Goal: Transaction & Acquisition: Book appointment/travel/reservation

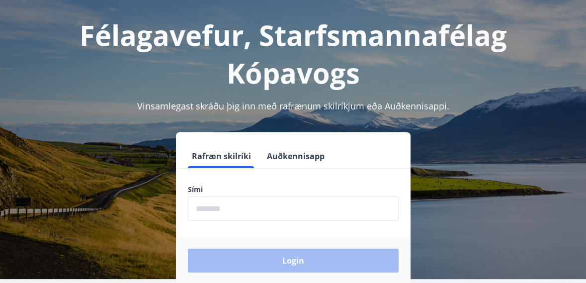
click at [281, 210] on input "phone" at bounding box center [293, 208] width 211 height 24
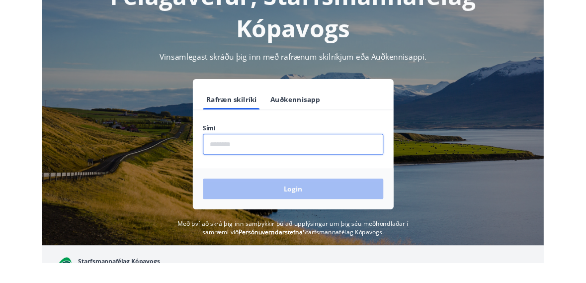
scroll to position [68, 0]
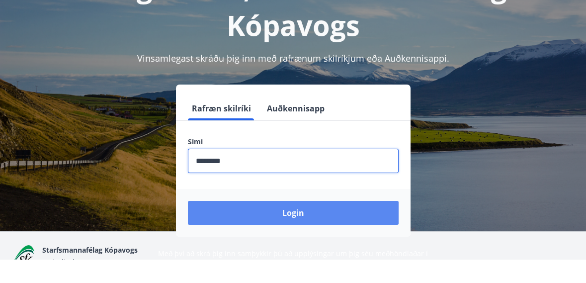
type input "********"
click at [345, 233] on button "Login" at bounding box center [293, 237] width 211 height 24
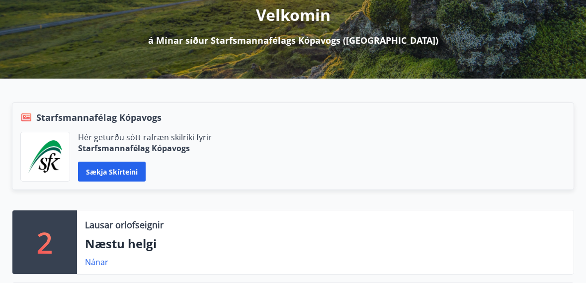
scroll to position [140, 0]
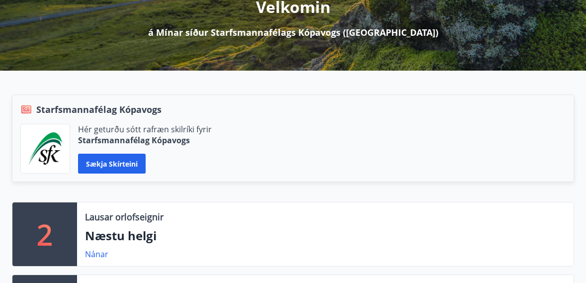
click at [291, 237] on p "Næstu helgi" at bounding box center [325, 235] width 481 height 17
click at [98, 250] on link "Nánar" at bounding box center [96, 253] width 23 height 11
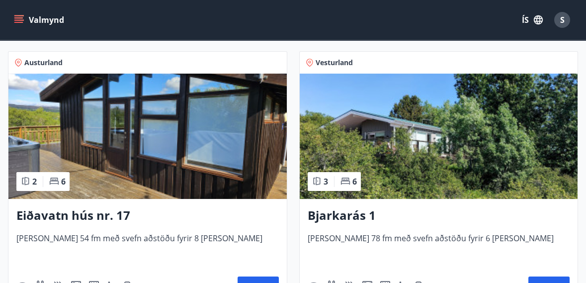
scroll to position [193, 0]
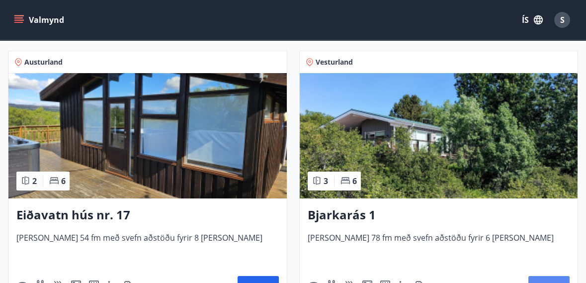
click at [552, 282] on button "Nánar" at bounding box center [548, 288] width 41 height 24
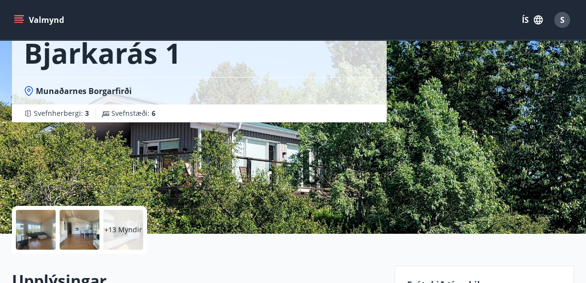
scroll to position [60, 0]
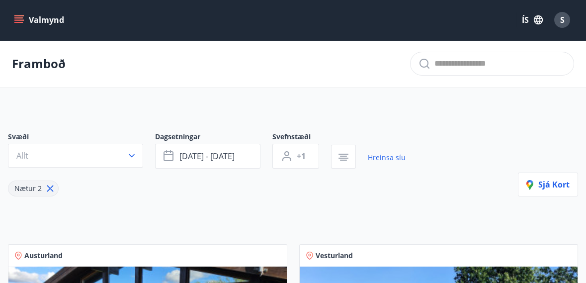
click at [42, 65] on p "Framboð" at bounding box center [39, 63] width 54 height 17
click at [19, 19] on icon "menu" at bounding box center [19, 19] width 11 height 1
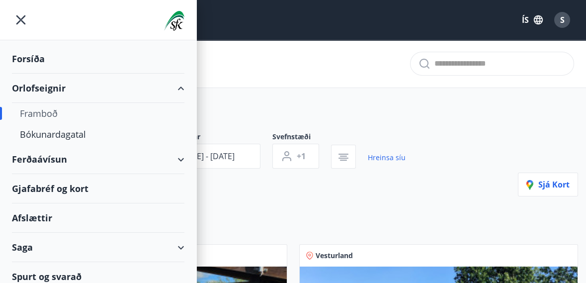
click at [46, 116] on div "Framboð" at bounding box center [98, 113] width 157 height 21
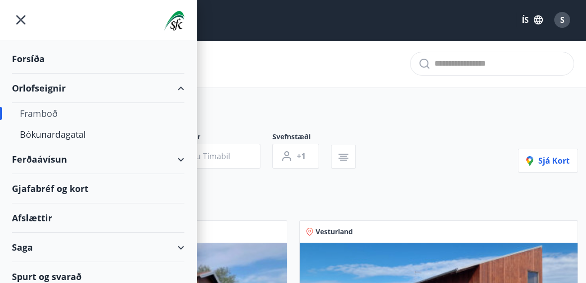
click at [451, 156] on div "Svæði Allt Dagsetningar Veldu tímabil Svefnstæði +1 Sjá kort" at bounding box center [293, 152] width 570 height 41
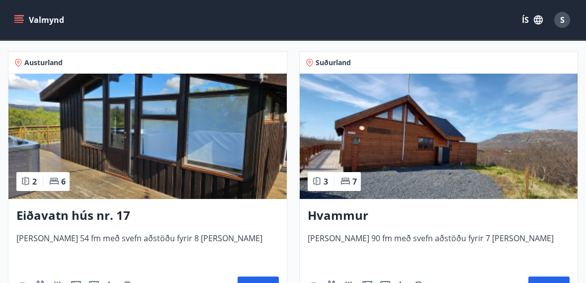
scroll to position [442, 0]
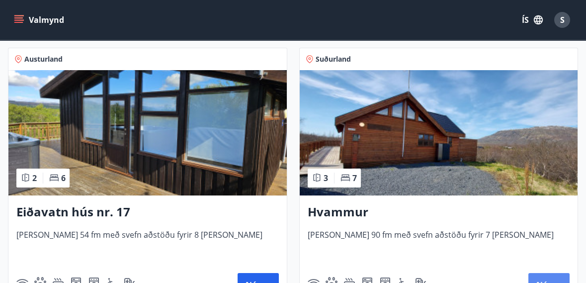
click at [553, 282] on button "Nánar" at bounding box center [548, 285] width 41 height 24
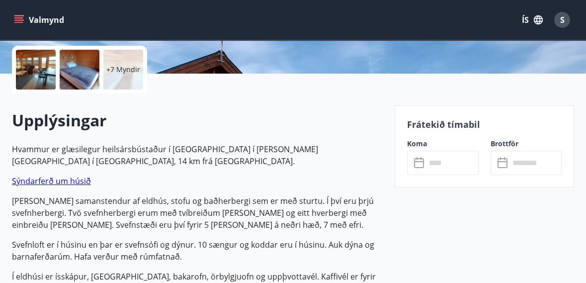
scroll to position [239, 0]
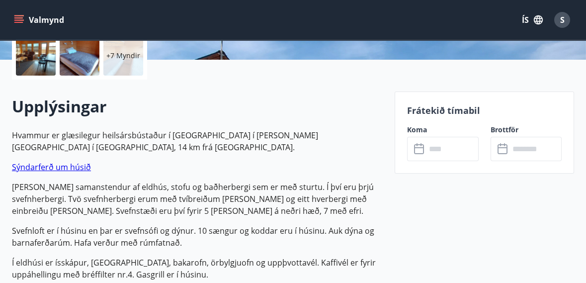
click at [43, 169] on link "Sýndarferð um húsið" at bounding box center [51, 167] width 79 height 11
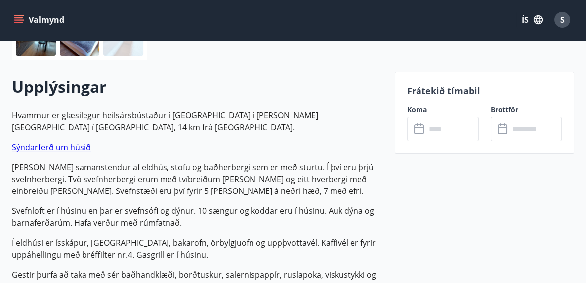
scroll to position [286, 0]
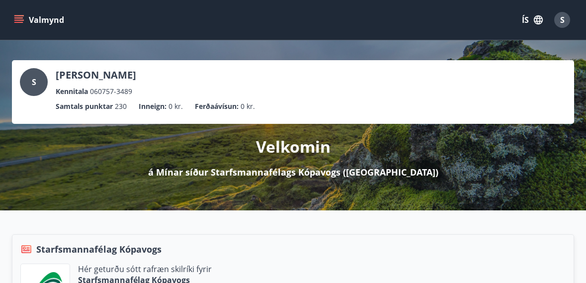
click at [15, 21] on icon "menu" at bounding box center [19, 20] width 10 height 10
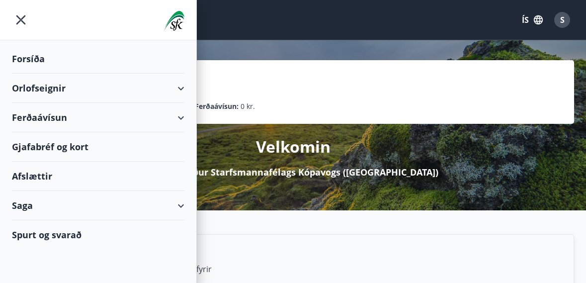
click at [65, 88] on div "Orlofseignir" at bounding box center [98, 88] width 172 height 29
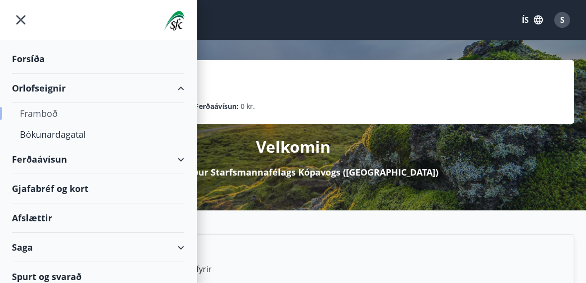
click at [45, 117] on div "Framboð" at bounding box center [98, 113] width 157 height 21
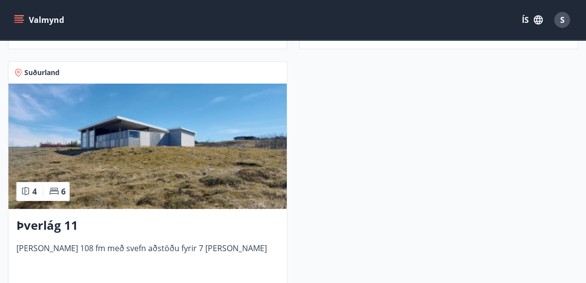
scroll to position [974, 0]
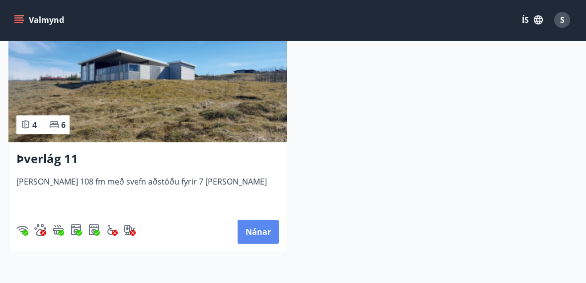
click at [255, 230] on button "Nánar" at bounding box center [258, 232] width 41 height 24
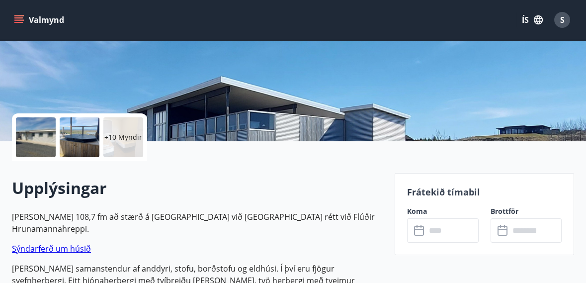
scroll to position [159, 0]
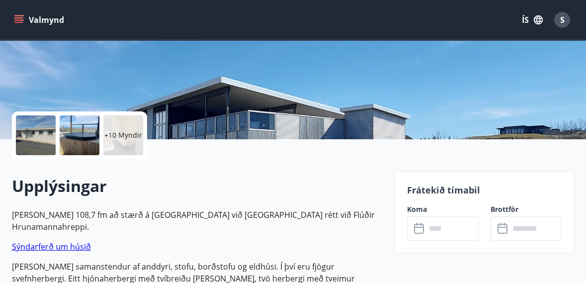
click at [122, 132] on p "+10 Myndir" at bounding box center [123, 135] width 38 height 10
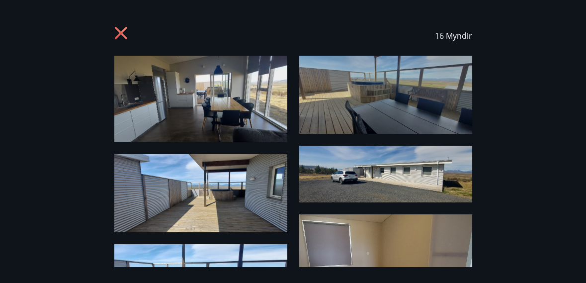
click at [241, 102] on img at bounding box center [200, 99] width 173 height 86
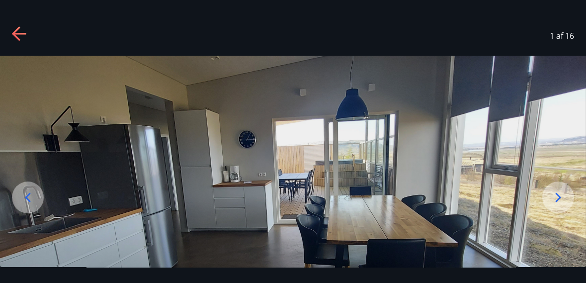
click at [553, 205] on icon at bounding box center [558, 197] width 16 height 16
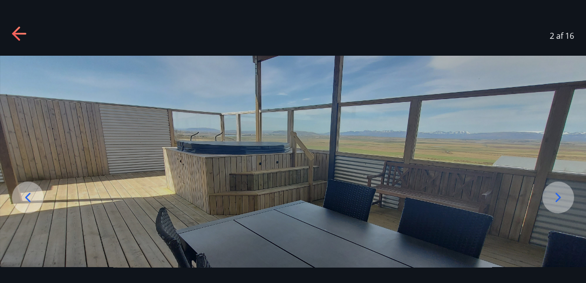
click at [553, 205] on icon at bounding box center [558, 197] width 16 height 16
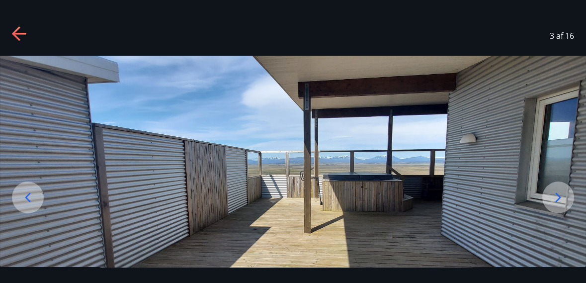
click at [554, 205] on icon at bounding box center [558, 197] width 16 height 16
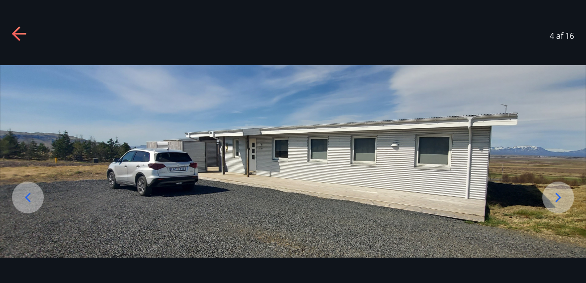
click at [554, 205] on icon at bounding box center [558, 197] width 16 height 16
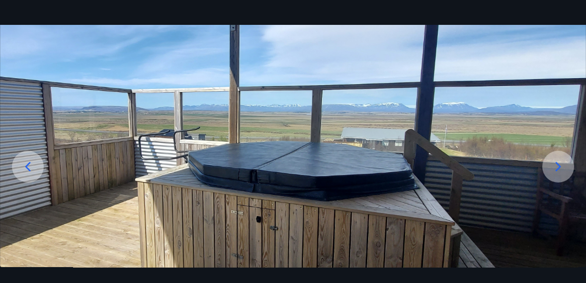
scroll to position [30, 0]
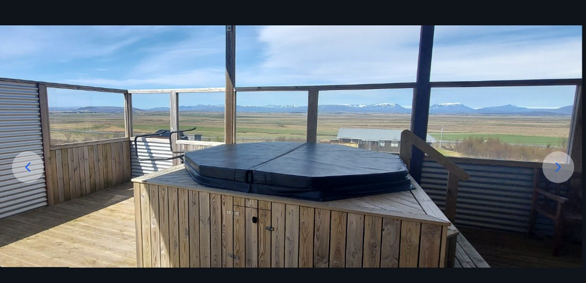
click at [558, 175] on icon at bounding box center [558, 167] width 16 height 16
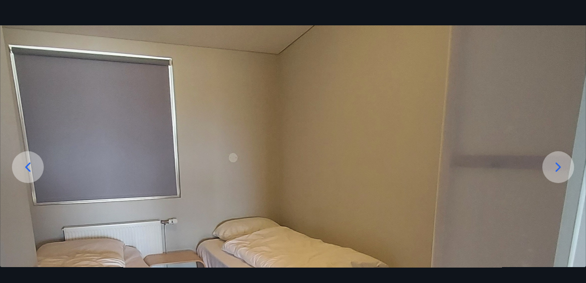
click at [558, 175] on icon at bounding box center [558, 167] width 16 height 16
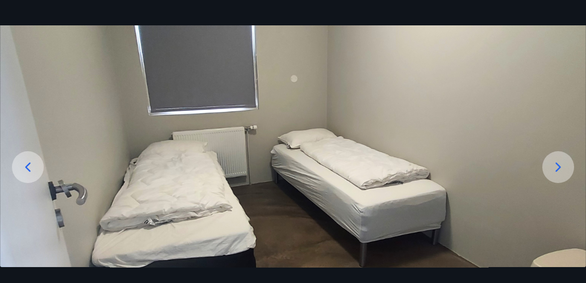
click at [557, 175] on icon at bounding box center [558, 167] width 16 height 16
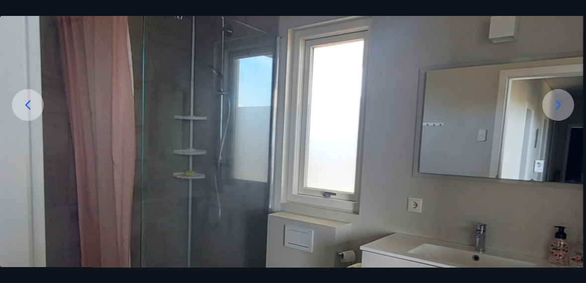
scroll to position [98, 0]
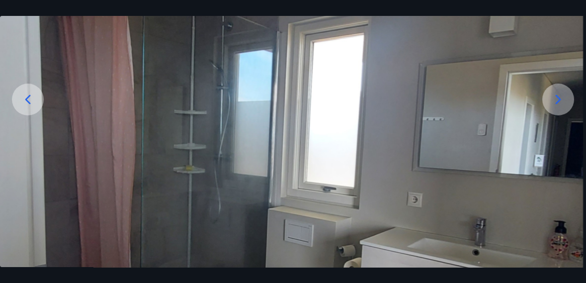
click at [551, 107] on icon at bounding box center [558, 99] width 16 height 16
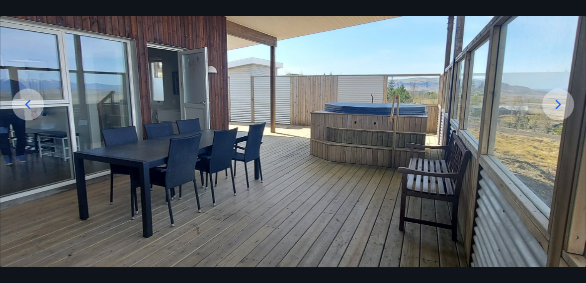
scroll to position [92, 0]
click at [558, 109] on icon at bounding box center [558, 104] width 5 height 9
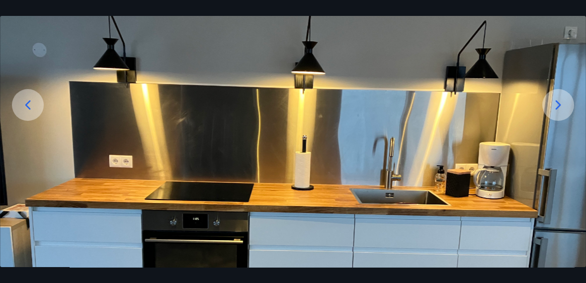
scroll to position [98, 0]
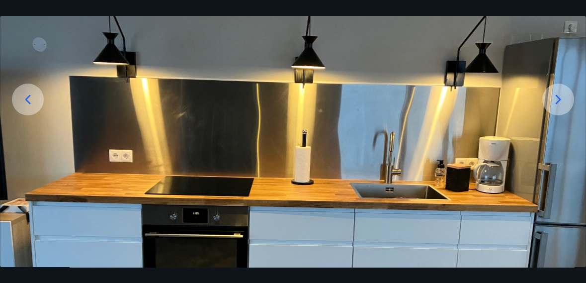
click at [554, 107] on icon at bounding box center [558, 99] width 16 height 16
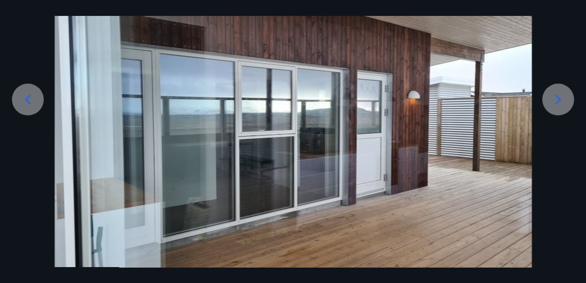
click at [556, 107] on icon at bounding box center [558, 99] width 16 height 16
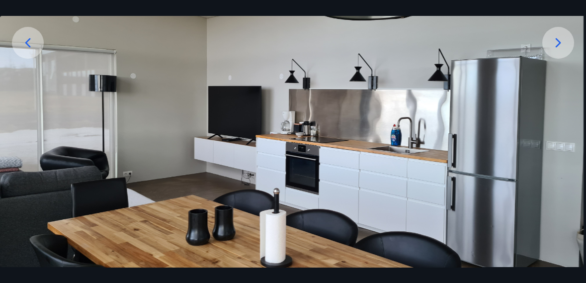
scroll to position [155, 0]
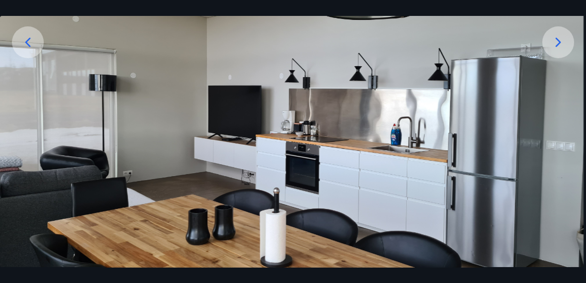
click at [559, 50] on icon at bounding box center [558, 42] width 16 height 16
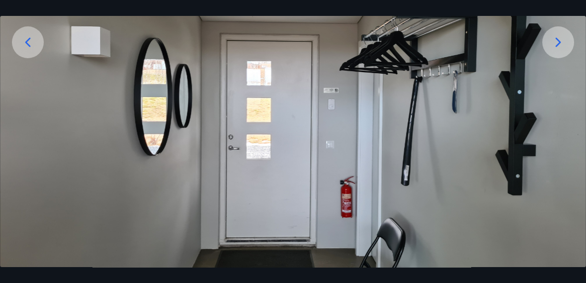
click at [560, 50] on icon at bounding box center [558, 42] width 16 height 16
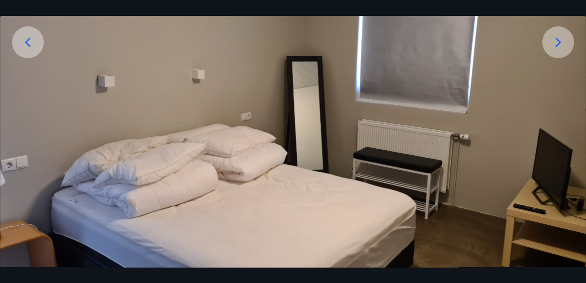
click at [555, 50] on icon at bounding box center [558, 42] width 16 height 16
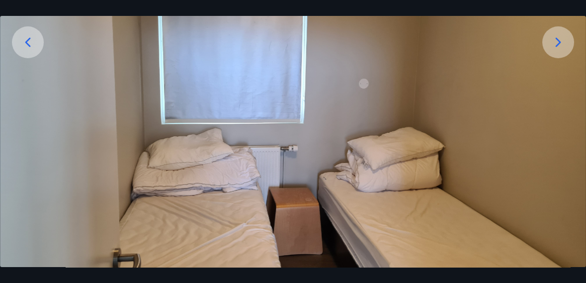
click at [555, 50] on icon at bounding box center [558, 42] width 16 height 16
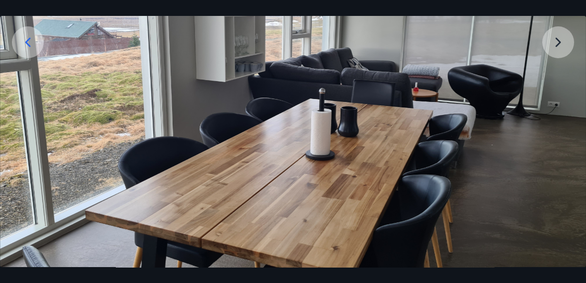
click at [555, 69] on img at bounding box center [293, 120] width 586 height 439
click at [561, 69] on img at bounding box center [293, 120] width 586 height 439
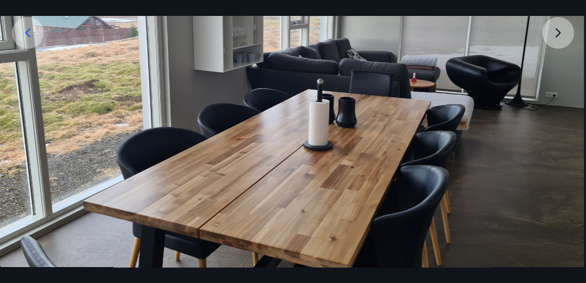
scroll to position [141, 0]
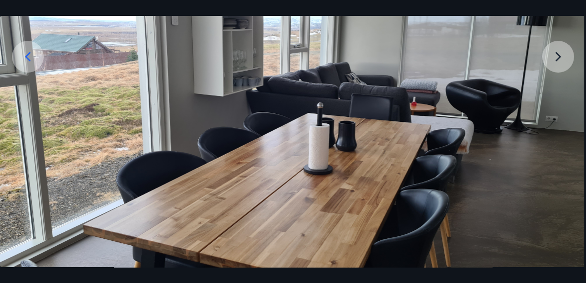
click at [559, 82] on img at bounding box center [291, 134] width 586 height 439
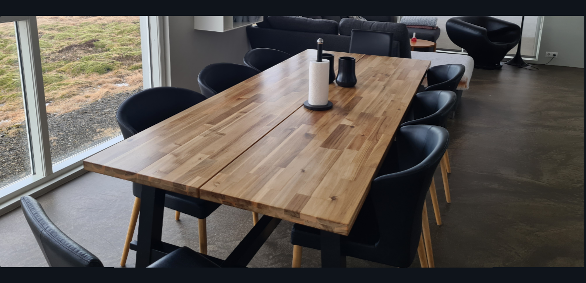
scroll to position [228, 0]
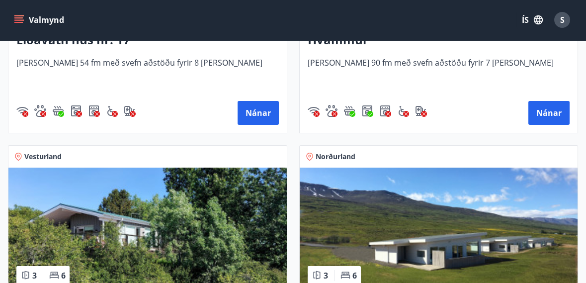
scroll to position [616, 0]
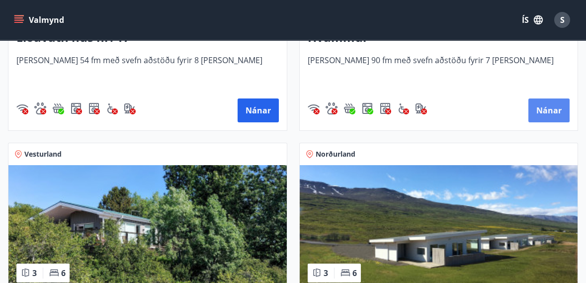
click at [551, 108] on button "Nánar" at bounding box center [548, 110] width 41 height 24
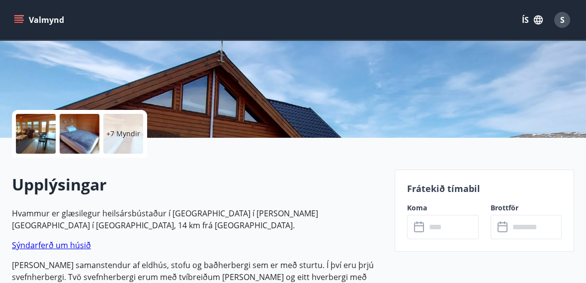
scroll to position [160, 0]
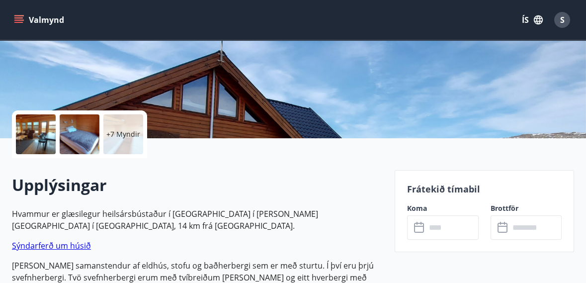
click at [40, 139] on div at bounding box center [36, 134] width 40 height 40
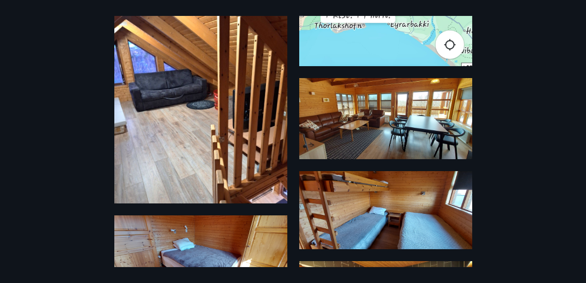
scroll to position [205, 0]
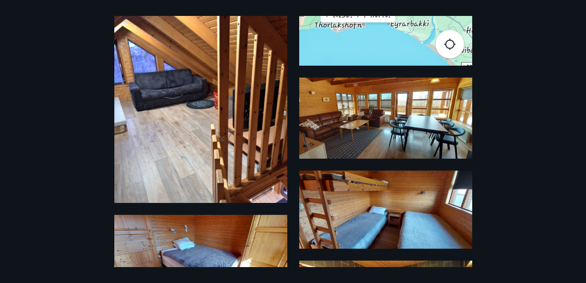
click at [421, 130] on img at bounding box center [385, 118] width 173 height 81
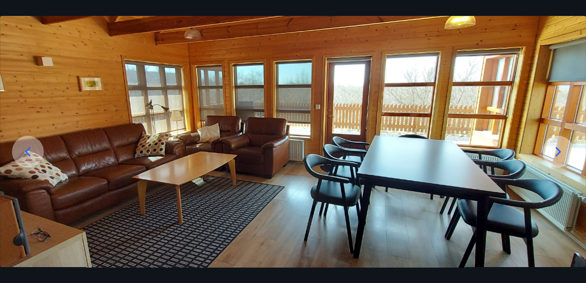
scroll to position [62, 0]
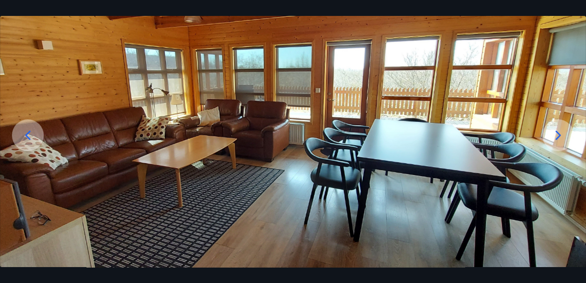
click at [559, 140] on icon at bounding box center [558, 134] width 5 height 9
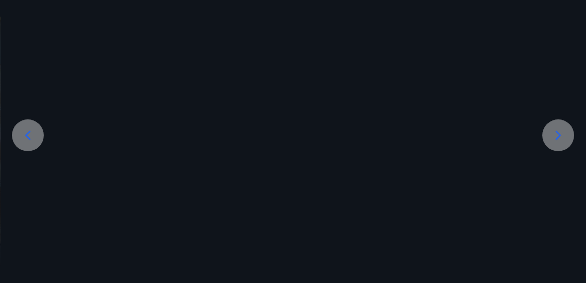
scroll to position [52, 0]
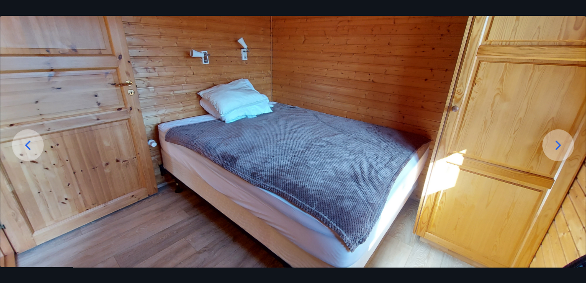
click at [560, 153] on icon at bounding box center [558, 145] width 16 height 16
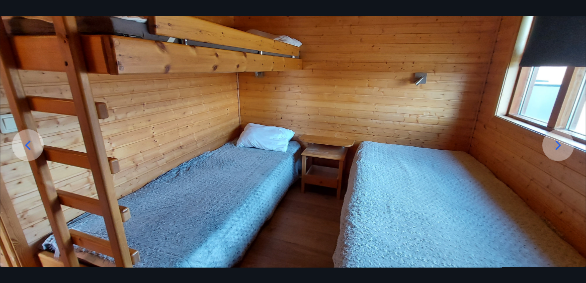
click at [559, 153] on icon at bounding box center [558, 145] width 16 height 16
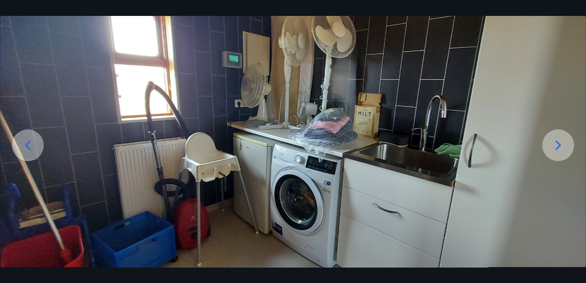
click at [559, 153] on icon at bounding box center [558, 145] width 16 height 16
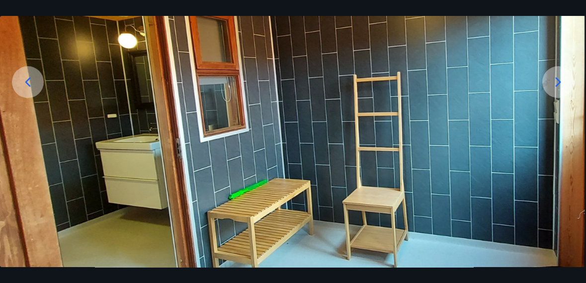
scroll to position [117, 0]
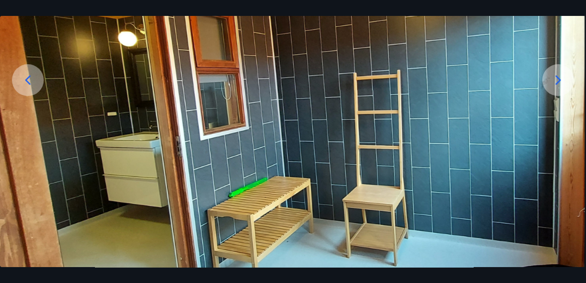
click at [555, 88] on icon at bounding box center [558, 80] width 16 height 16
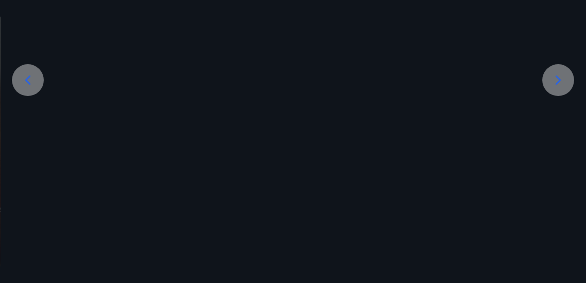
scroll to position [92, 0]
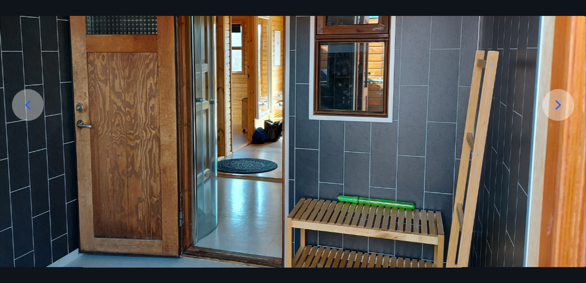
click at [556, 113] on icon at bounding box center [558, 105] width 16 height 16
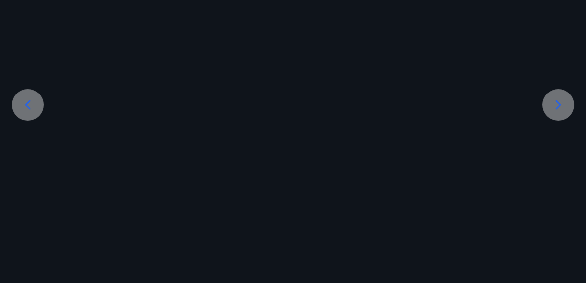
scroll to position [52, 0]
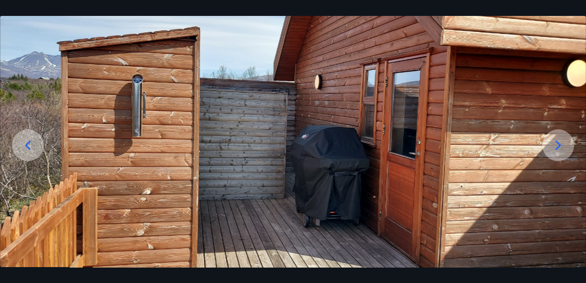
click at [558, 150] on icon at bounding box center [558, 144] width 5 height 9
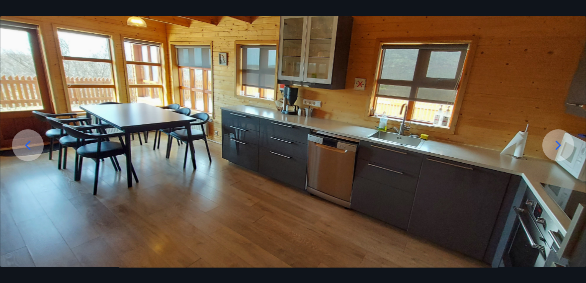
click at [562, 153] on icon at bounding box center [558, 145] width 16 height 16
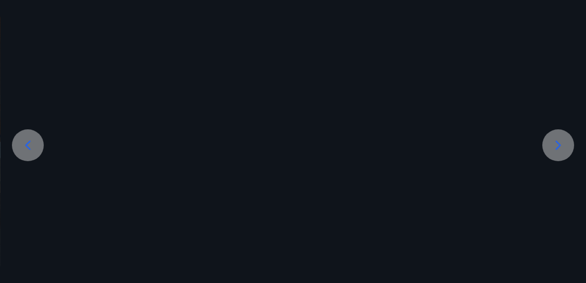
scroll to position [117, 0]
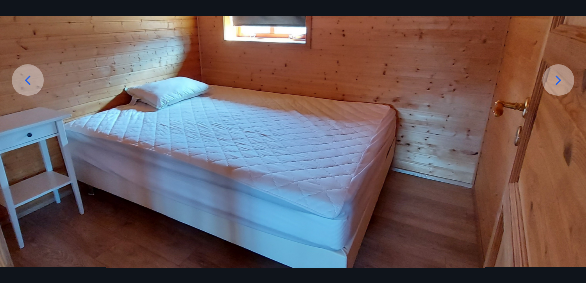
click at [557, 88] on icon at bounding box center [558, 80] width 16 height 16
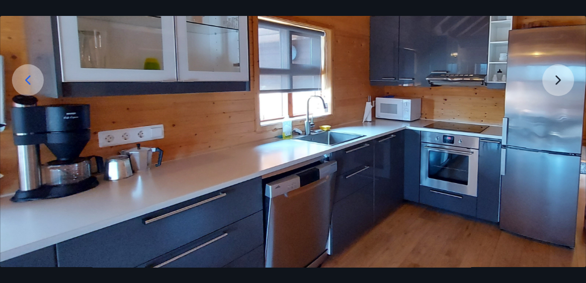
click at [557, 104] on img at bounding box center [293, 103] width 586 height 330
click at [553, 104] on img at bounding box center [293, 103] width 586 height 330
click at [561, 114] on img at bounding box center [293, 103] width 586 height 330
click at [560, 112] on img at bounding box center [293, 103] width 586 height 330
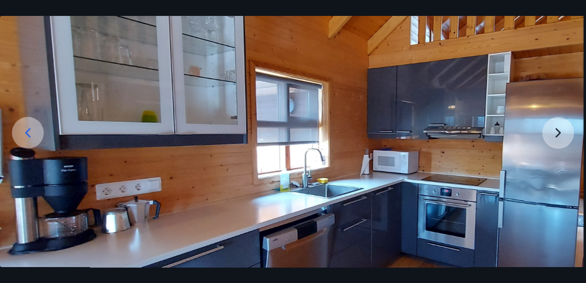
scroll to position [59, 0]
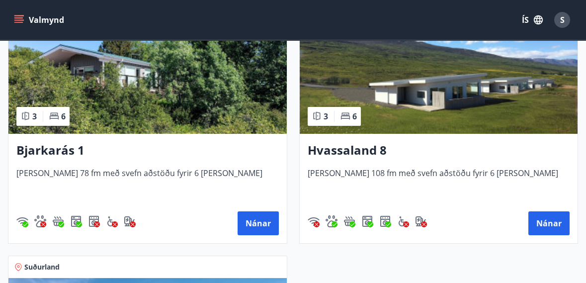
scroll to position [773, 0]
click at [14, 18] on icon "menu" at bounding box center [19, 20] width 10 height 10
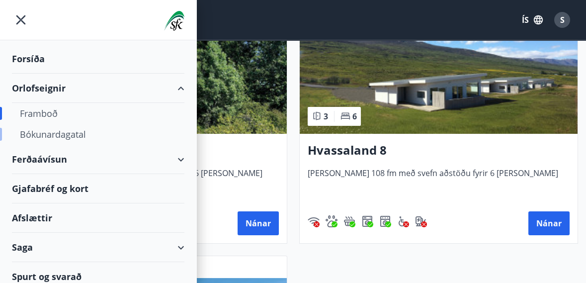
click at [58, 139] on div "Bókunardagatal" at bounding box center [98, 134] width 157 height 21
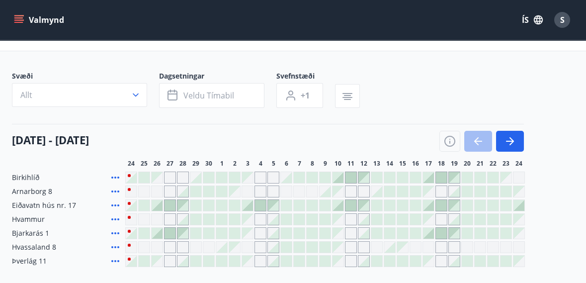
scroll to position [35, 0]
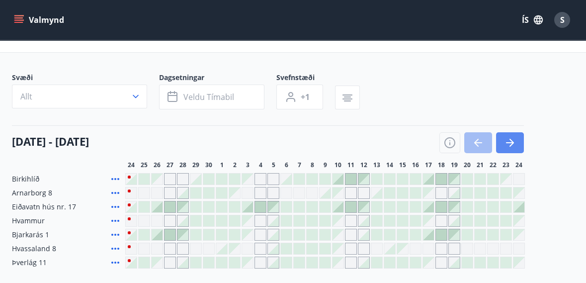
click at [513, 143] on icon "button" at bounding box center [510, 143] width 12 height 12
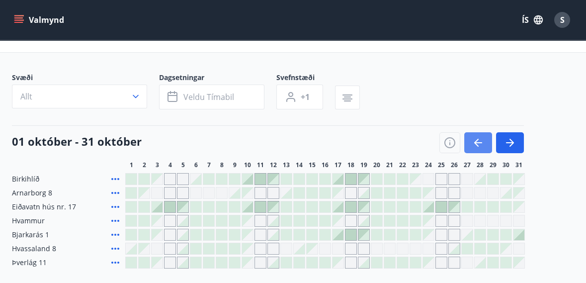
click at [479, 147] on icon "button" at bounding box center [478, 143] width 12 height 12
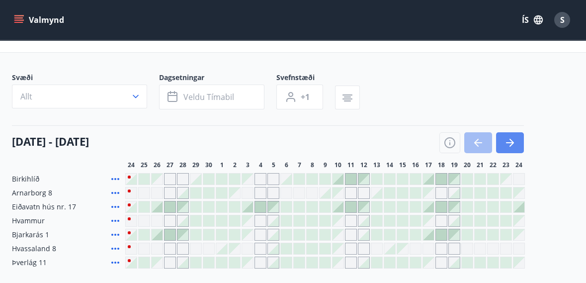
click at [513, 150] on button "button" at bounding box center [510, 142] width 28 height 21
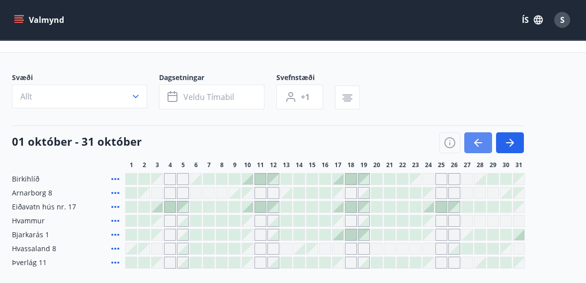
click at [476, 147] on icon "button" at bounding box center [478, 143] width 12 height 12
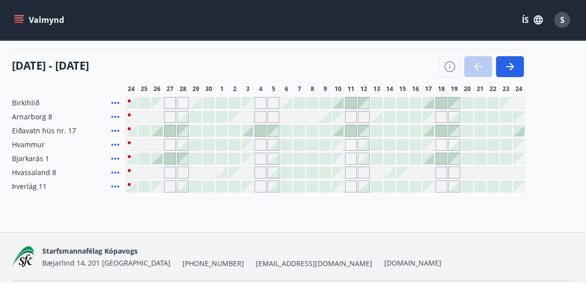
scroll to position [112, 0]
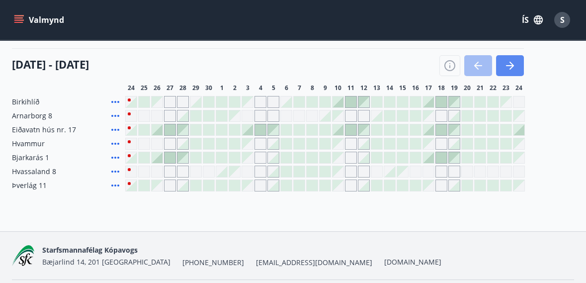
click at [508, 71] on icon "button" at bounding box center [510, 66] width 12 height 12
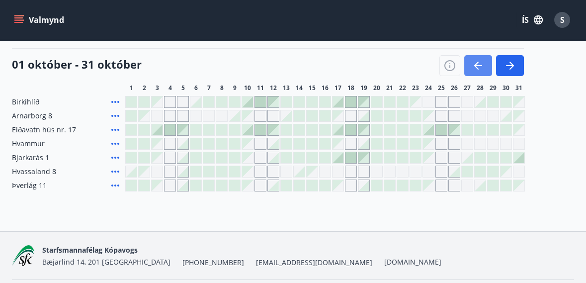
click at [478, 68] on icon "button" at bounding box center [478, 66] width 12 height 12
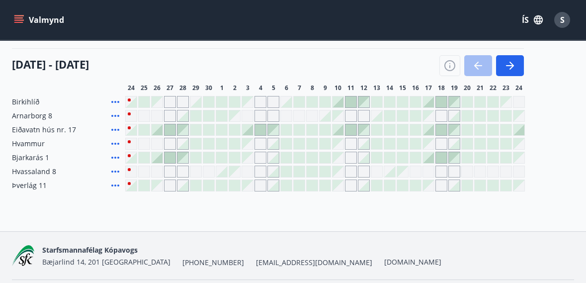
click at [375, 190] on div at bounding box center [376, 185] width 11 height 11
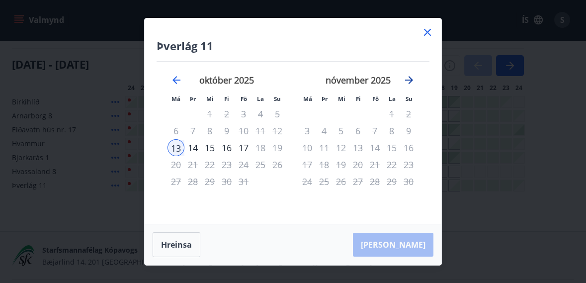
click at [409, 81] on icon "Move forward to switch to the next month." at bounding box center [409, 80] width 12 height 12
click at [175, 83] on icon "Move backward to switch to the previous month." at bounding box center [176, 80] width 12 height 12
click at [176, 81] on icon "Move backward to switch to the previous month." at bounding box center [176, 80] width 12 height 12
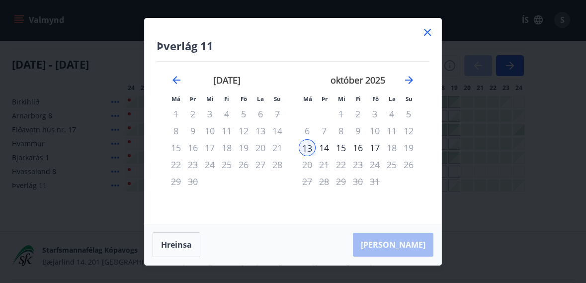
click at [427, 32] on icon at bounding box center [427, 31] width 1 height 1
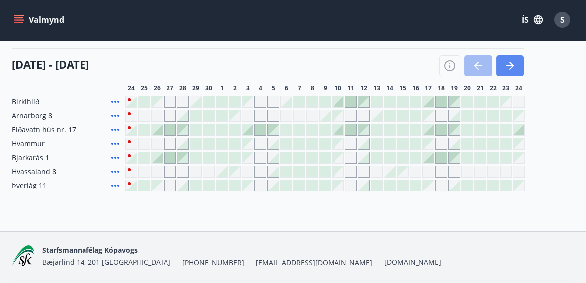
click at [513, 71] on icon "button" at bounding box center [510, 66] width 12 height 12
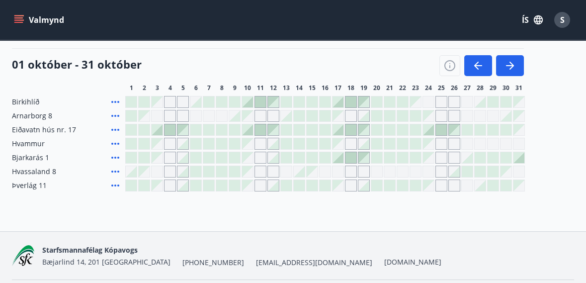
click at [427, 189] on div "Gráir dagar eru ekki bókanlegir" at bounding box center [428, 185] width 11 height 11
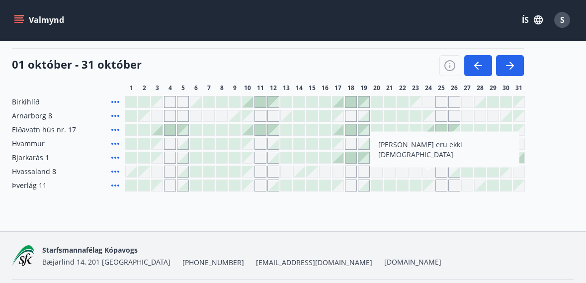
click at [432, 188] on div "Gráir dagar eru ekki bókanlegir" at bounding box center [428, 185] width 11 height 11
click at [440, 188] on div "Gráir dagar eru ekki bókanlegir" at bounding box center [441, 185] width 12 height 12
click at [479, 188] on div at bounding box center [480, 185] width 11 height 11
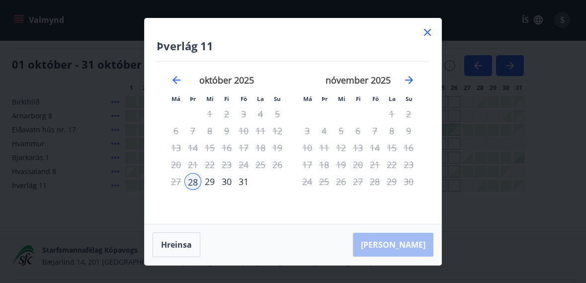
click at [210, 184] on div "29" at bounding box center [209, 181] width 17 height 17
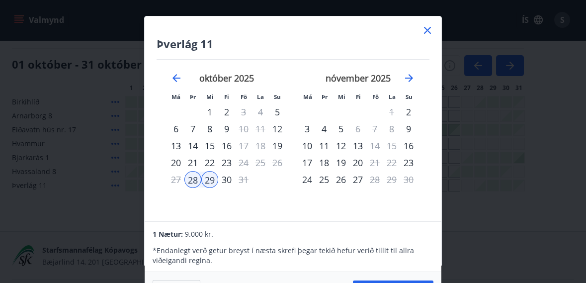
click at [224, 184] on div "30" at bounding box center [226, 179] width 17 height 17
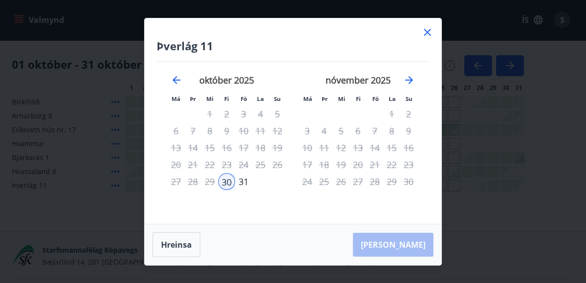
click at [209, 183] on div "29" at bounding box center [209, 181] width 17 height 17
click at [404, 250] on div "Hreinsa Taka Frá" at bounding box center [293, 244] width 297 height 41
click at [401, 243] on div "Hreinsa Taka Frá" at bounding box center [293, 244] width 297 height 41
click at [408, 250] on div "Hreinsa Taka Frá" at bounding box center [293, 244] width 297 height 41
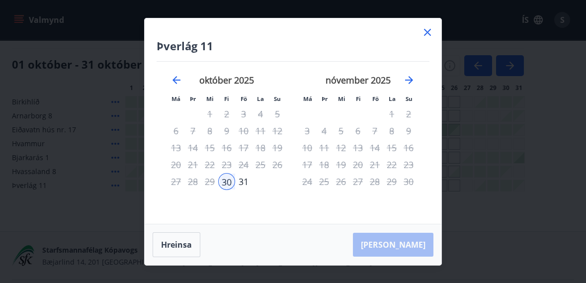
click at [194, 187] on div "28" at bounding box center [192, 181] width 17 height 17
click at [243, 188] on div "31" at bounding box center [243, 181] width 17 height 17
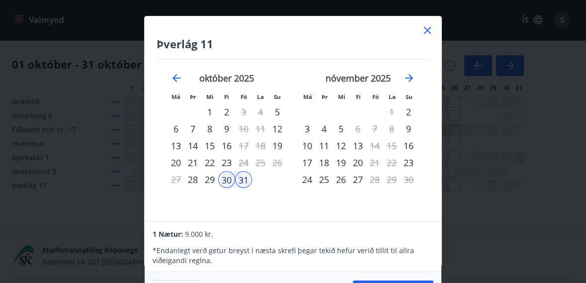
scroll to position [0, 0]
click at [208, 184] on div "29" at bounding box center [209, 179] width 17 height 17
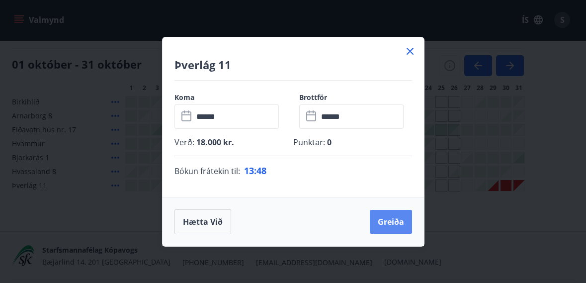
click at [396, 223] on button "Greiða" at bounding box center [391, 222] width 42 height 24
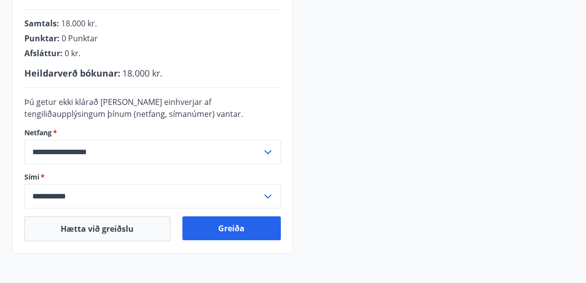
scroll to position [268, 0]
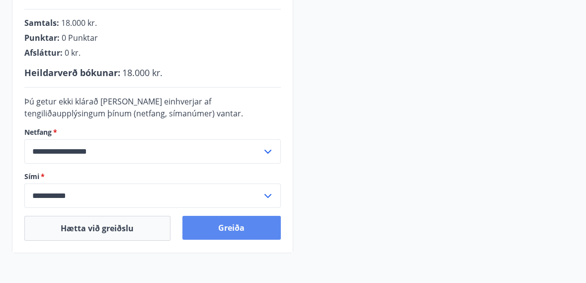
click at [256, 228] on button "Greiða" at bounding box center [231, 228] width 98 height 24
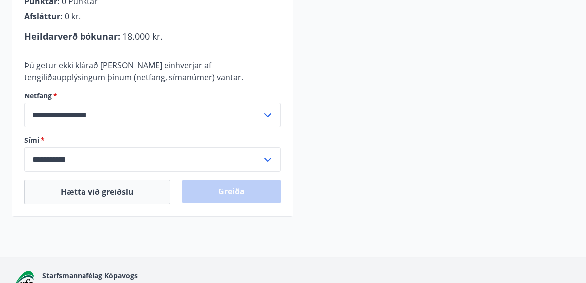
scroll to position [316, 0]
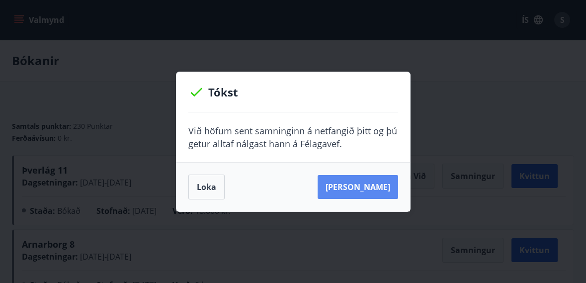
click at [373, 190] on button "Sjá samning" at bounding box center [358, 187] width 81 height 24
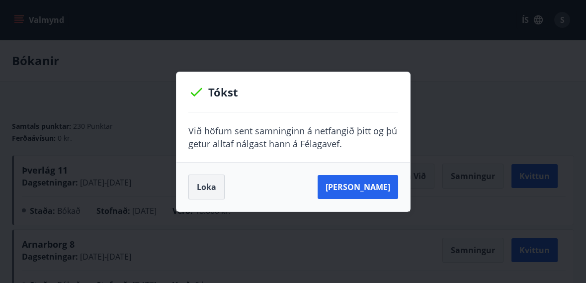
click at [206, 186] on button "Loka" at bounding box center [206, 186] width 36 height 25
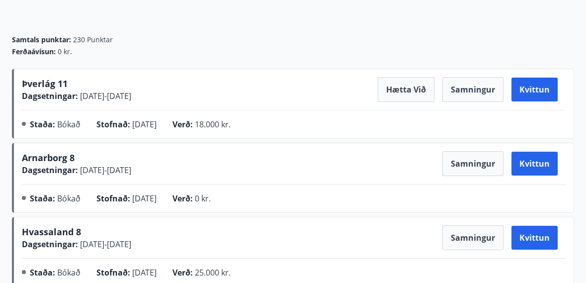
scroll to position [83, 0]
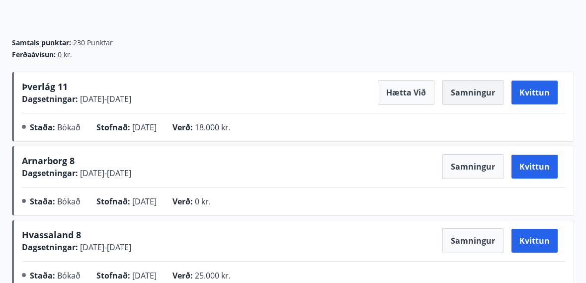
click at [475, 90] on button "Samningur" at bounding box center [472, 92] width 61 height 25
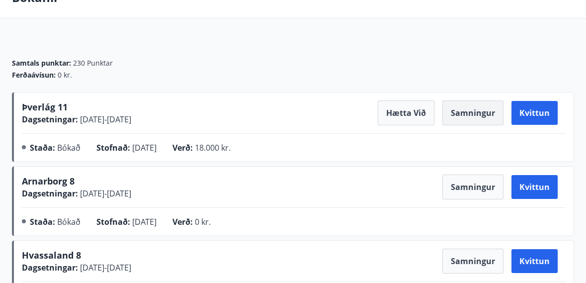
scroll to position [0, 0]
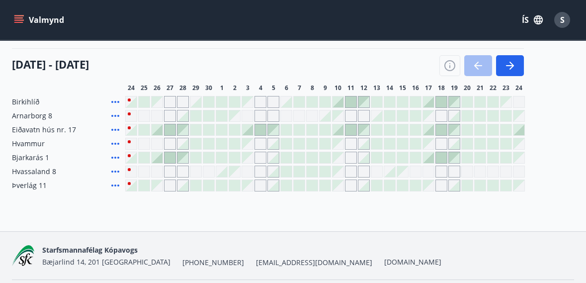
scroll to position [119, 0]
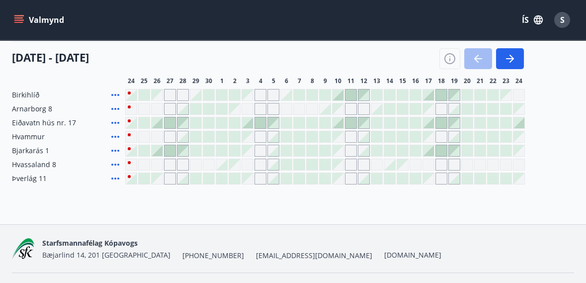
click at [516, 180] on div "Gráir dagar eru ekki bókanlegir" at bounding box center [518, 178] width 11 height 11
click at [468, 184] on div at bounding box center [467, 178] width 12 height 12
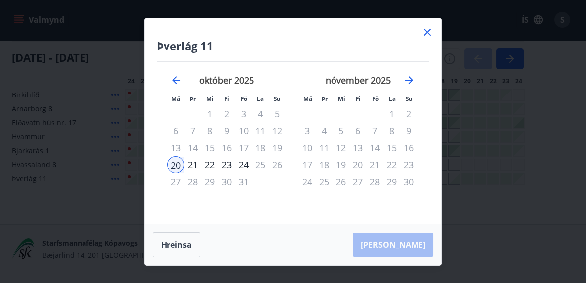
click at [432, 31] on icon at bounding box center [427, 32] width 12 height 12
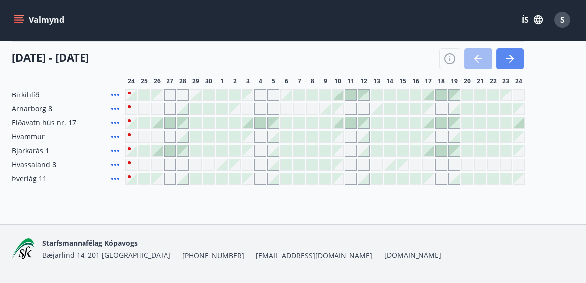
click at [509, 61] on icon "button" at bounding box center [510, 59] width 12 height 12
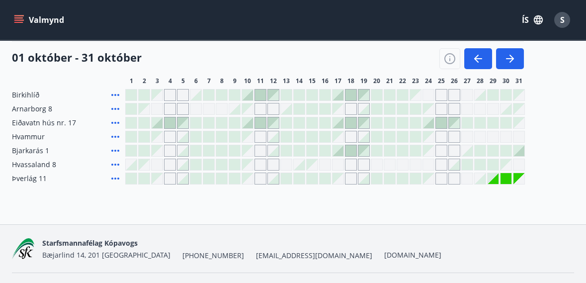
click at [387, 182] on div at bounding box center [389, 178] width 11 height 11
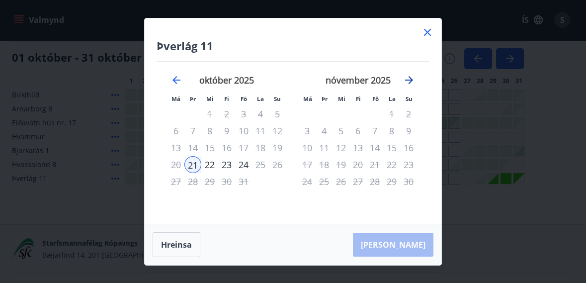
click at [408, 80] on icon "Move forward to switch to the next month." at bounding box center [409, 80] width 12 height 12
click at [411, 83] on icon "Move forward to switch to the next month." at bounding box center [409, 80] width 12 height 12
click at [412, 83] on icon "Move forward to switch to the next month." at bounding box center [409, 80] width 12 height 12
click at [410, 83] on icon "Move forward to switch to the next month." at bounding box center [409, 80] width 12 height 12
click at [427, 32] on icon at bounding box center [427, 31] width 1 height 1
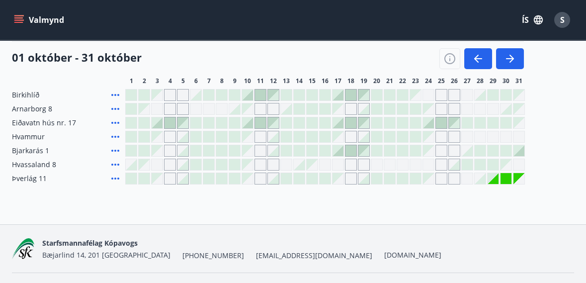
click at [470, 164] on div at bounding box center [467, 164] width 11 height 11
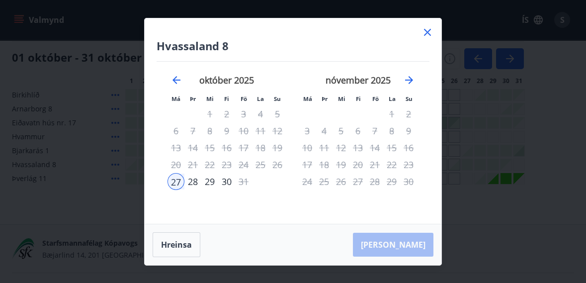
click at [427, 32] on icon at bounding box center [427, 31] width 1 height 1
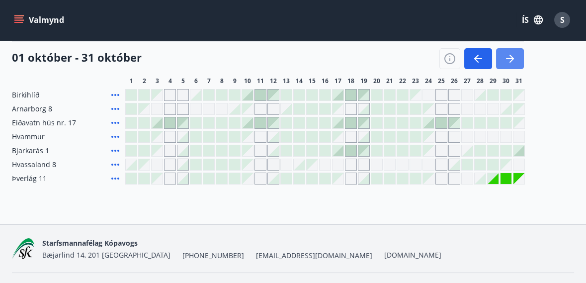
click at [509, 64] on icon "button" at bounding box center [510, 59] width 12 height 12
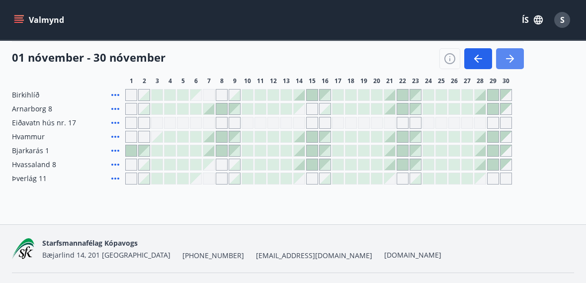
click at [515, 62] on icon "button" at bounding box center [510, 59] width 12 height 12
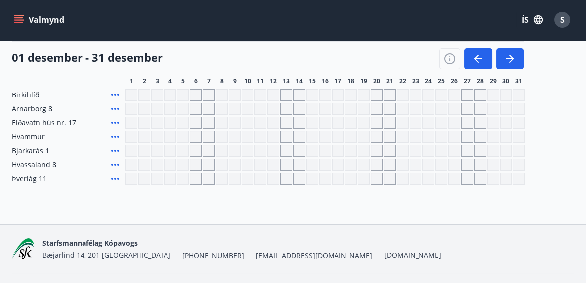
click at [469, 123] on div "Gráir dagar eru ekki bókanlegir" at bounding box center [467, 123] width 12 height 12
click at [565, 72] on div "[DATE] - [DATE] 1 2 3 4 5 6 7 8 9 10 11 12 13 14 15 16 17 18 19 20 21 22 23 24 …" at bounding box center [293, 63] width 562 height 44
click at [474, 61] on icon "button" at bounding box center [478, 59] width 12 height 12
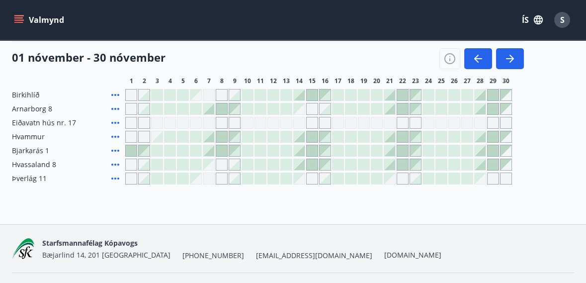
click at [336, 183] on div at bounding box center [337, 178] width 11 height 11
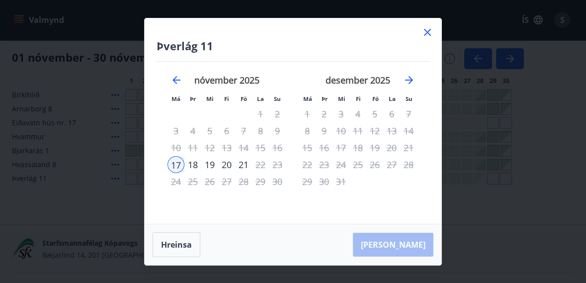
click at [427, 32] on icon at bounding box center [427, 31] width 1 height 1
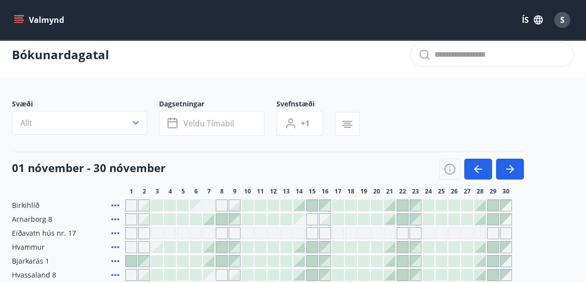
scroll to position [0, 0]
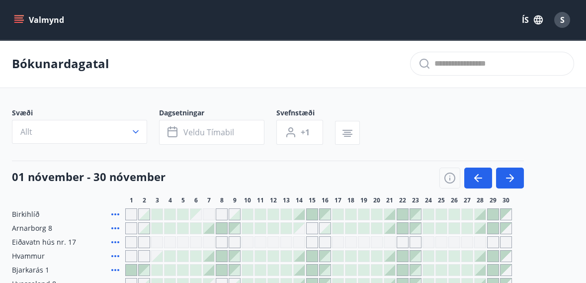
click at [562, 25] on div "S" at bounding box center [562, 20] width 16 height 16
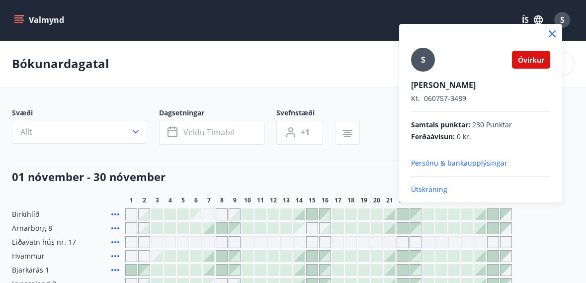
click at [441, 192] on p "Útskráning" at bounding box center [480, 189] width 139 height 10
